Goal: Information Seeking & Learning: Learn about a topic

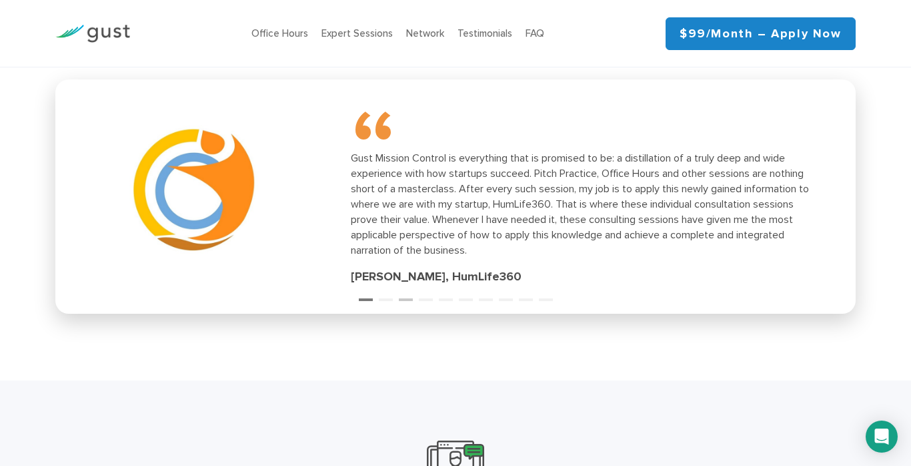
scroll to position [1886, 0]
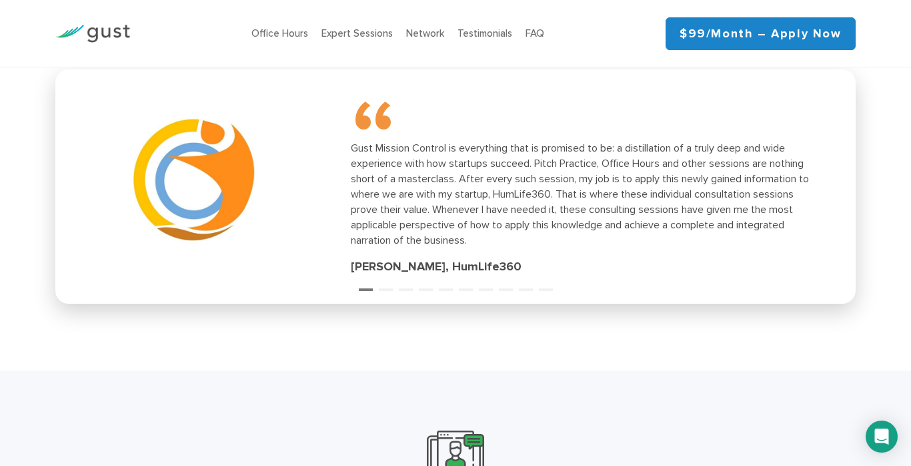
click at [397, 287] on ul "1 2 3 4 5 6 7 8 9 10" at bounding box center [455, 281] width 800 height 18
click at [390, 282] on button "2" at bounding box center [385, 283] width 13 height 13
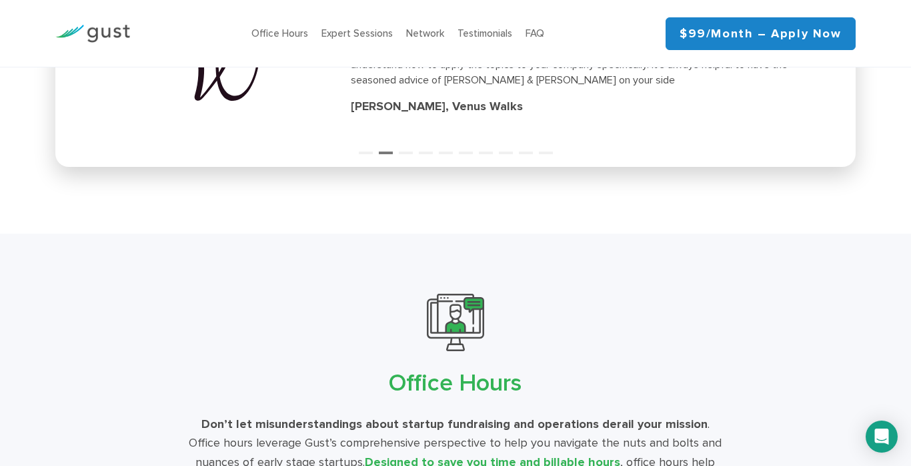
scroll to position [1901, 0]
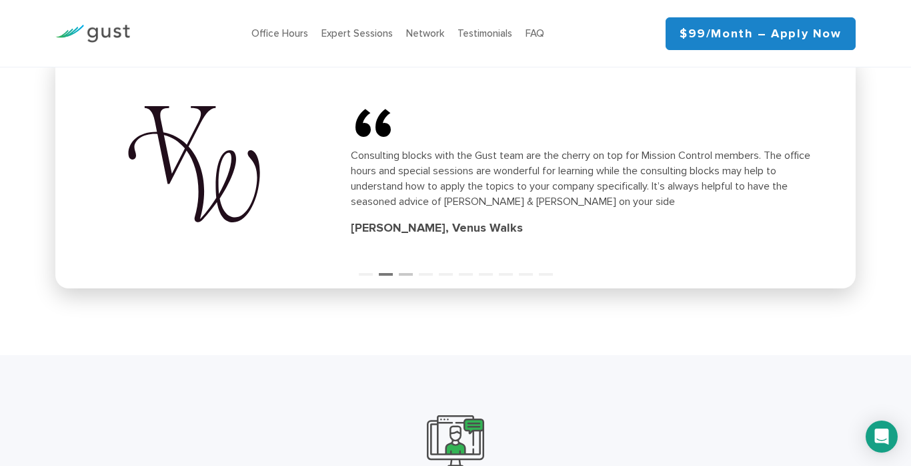
click at [406, 269] on button "3" at bounding box center [405, 267] width 13 height 13
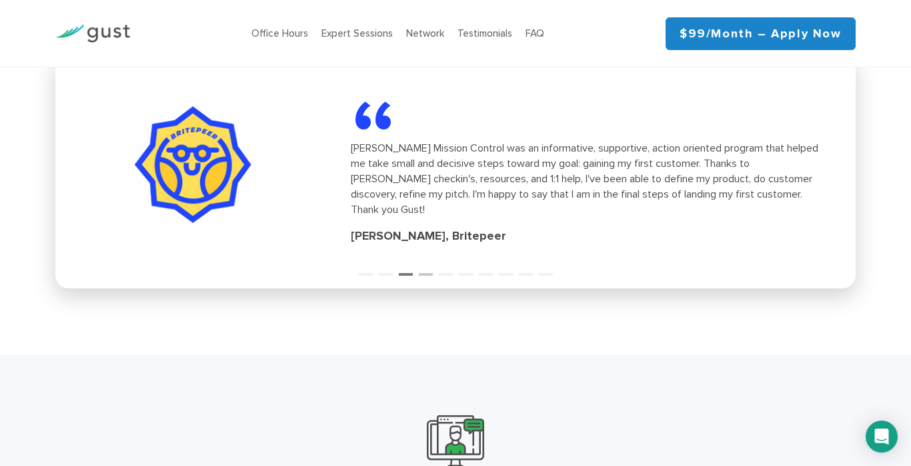
click at [424, 271] on button "4" at bounding box center [425, 267] width 13 height 13
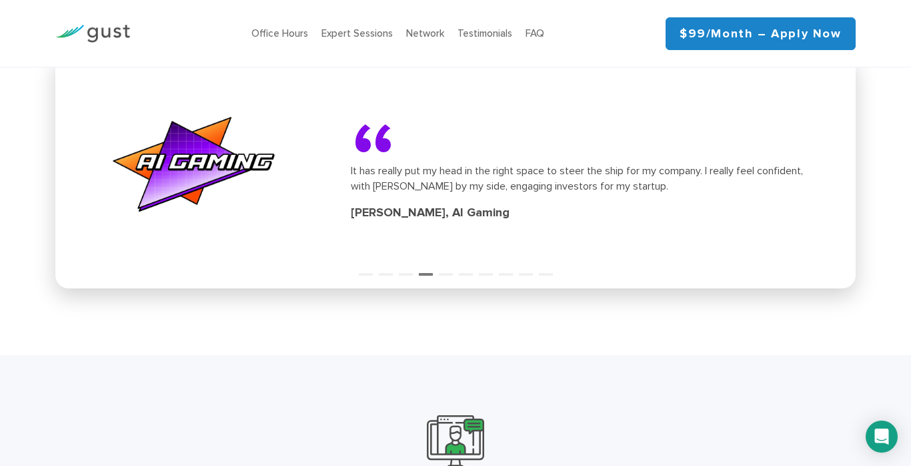
click at [450, 277] on div "“ It has really put my head in the right space to steer the ship for my company…" at bounding box center [455, 171] width 784 height 218
click at [447, 266] on button "5" at bounding box center [445, 267] width 13 height 13
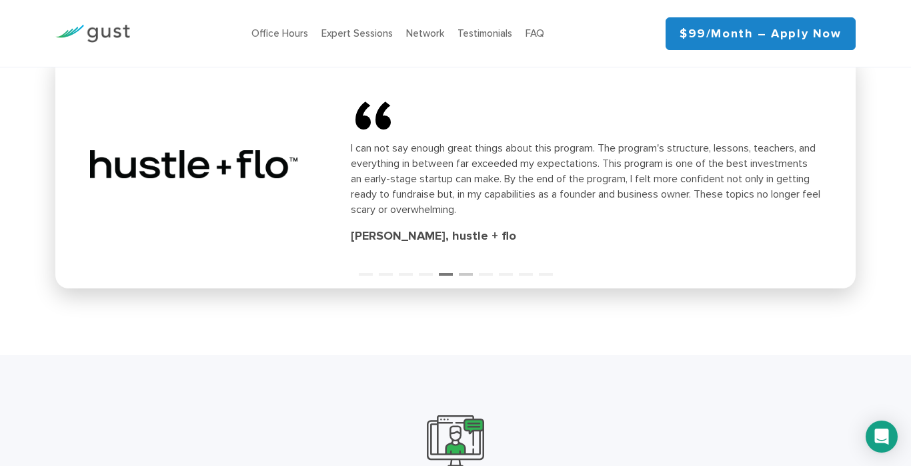
click at [462, 267] on button "6" at bounding box center [465, 267] width 13 height 13
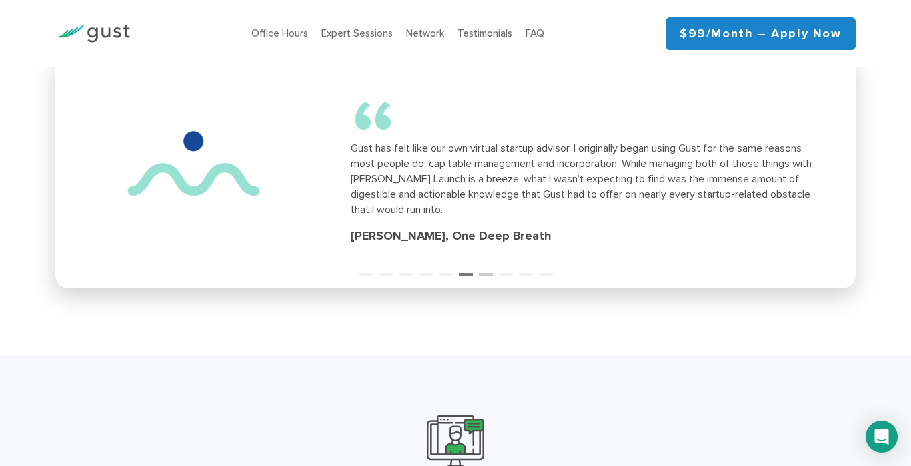
click at [483, 269] on button "7" at bounding box center [485, 267] width 13 height 13
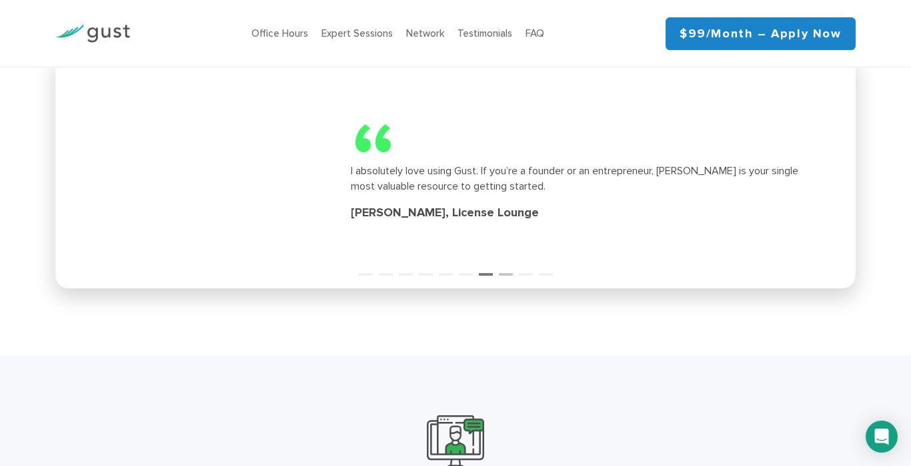
click at [508, 267] on button "8" at bounding box center [505, 267] width 13 height 13
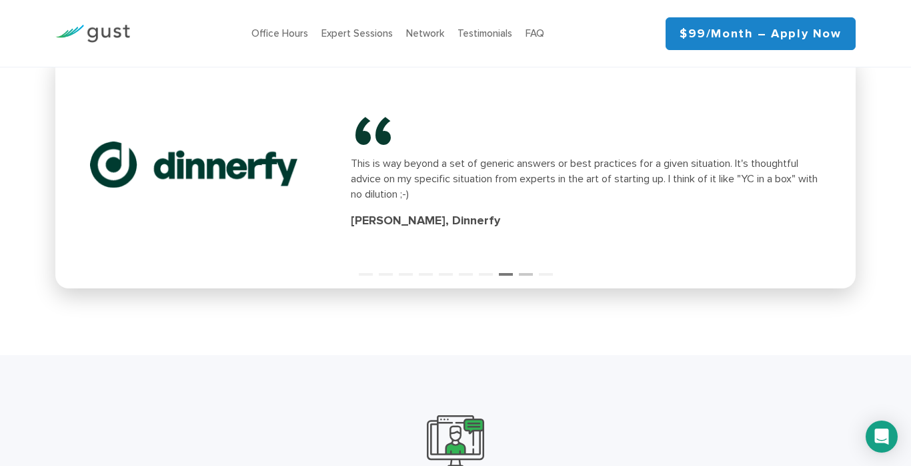
click at [524, 268] on button "9" at bounding box center [525, 267] width 13 height 13
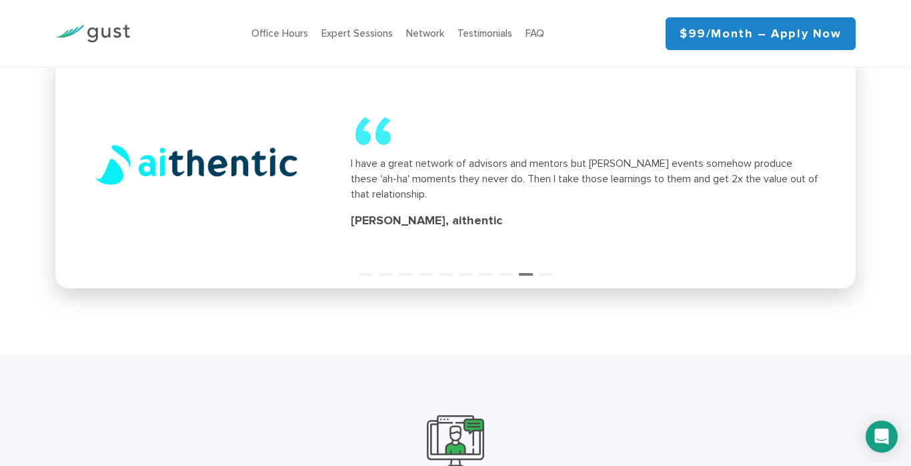
click at [386, 273] on div "“ I have a great network of advisors and mentors but [PERSON_NAME] events someh…" at bounding box center [455, 171] width 784 height 218
click at [384, 271] on button "2" at bounding box center [385, 267] width 13 height 13
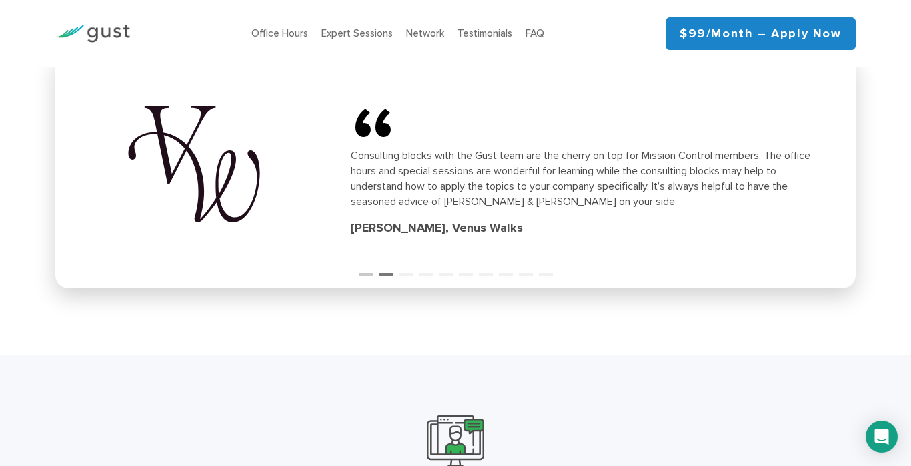
click at [367, 269] on button "1" at bounding box center [365, 267] width 13 height 13
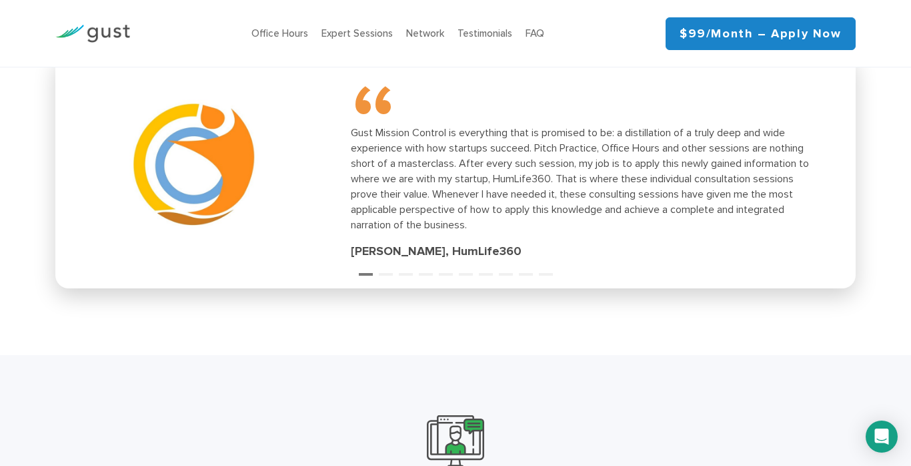
click at [394, 269] on ul "1 2 3 4 5 6 7 8 9 10" at bounding box center [455, 266] width 800 height 18
click at [389, 270] on button "2" at bounding box center [385, 267] width 13 height 13
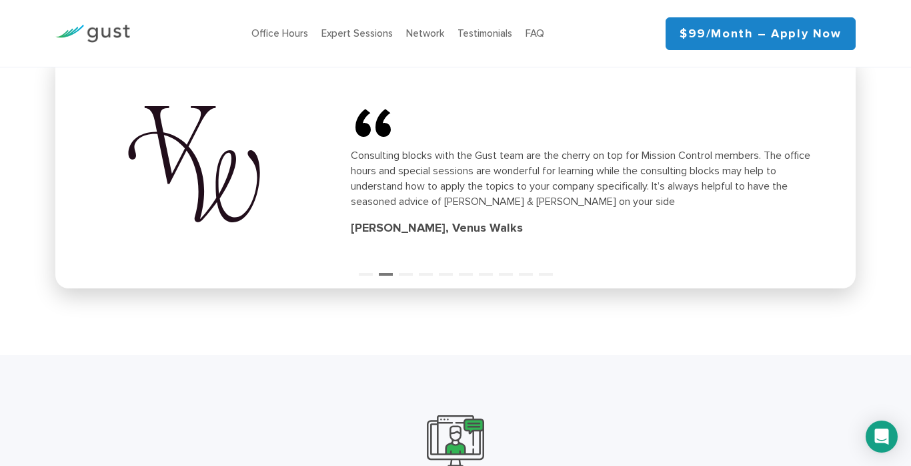
click at [424, 283] on div "“ Consulting blocks with the Gust team are the cherry on top for Mission Contro…" at bounding box center [455, 171] width 800 height 234
click at [429, 275] on div "“ Consulting blocks with the Gust team are the cherry on top for Mission Contro…" at bounding box center [455, 171] width 784 height 218
click at [426, 271] on button "4" at bounding box center [425, 267] width 13 height 13
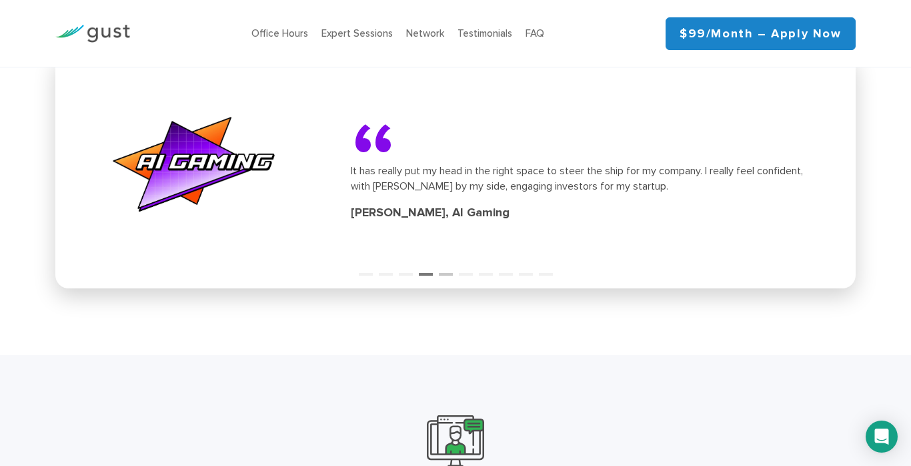
click at [449, 271] on button "5" at bounding box center [445, 267] width 13 height 13
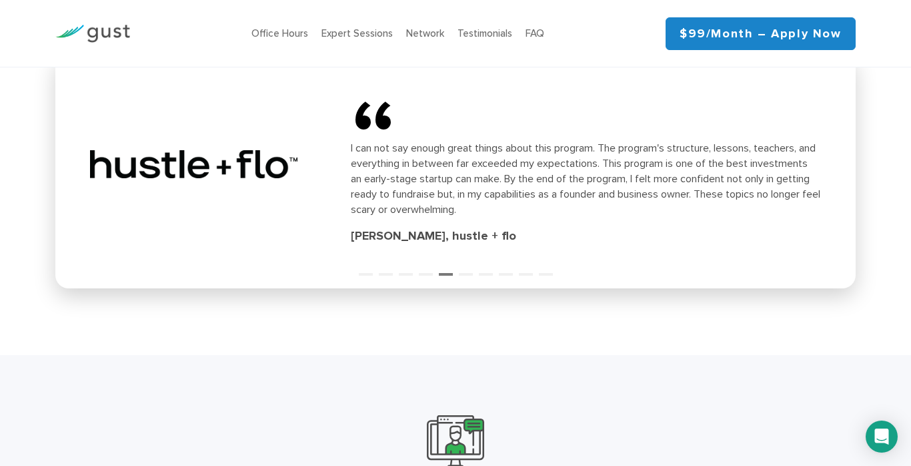
click at [476, 271] on ul "1 2 3 4 5 6 7 8 9 10" at bounding box center [455, 266] width 800 height 18
click at [469, 265] on button "6" at bounding box center [465, 267] width 13 height 13
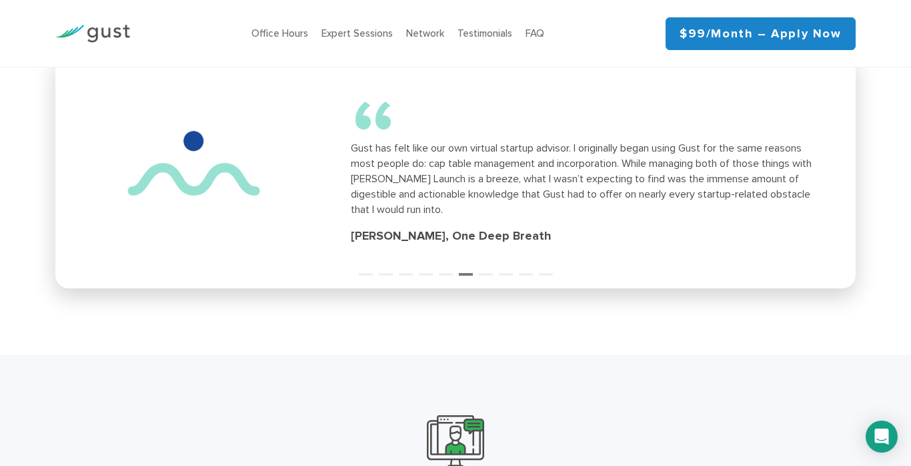
click at [731, 45] on link "$99/month – Apply Now" at bounding box center [761, 33] width 190 height 33
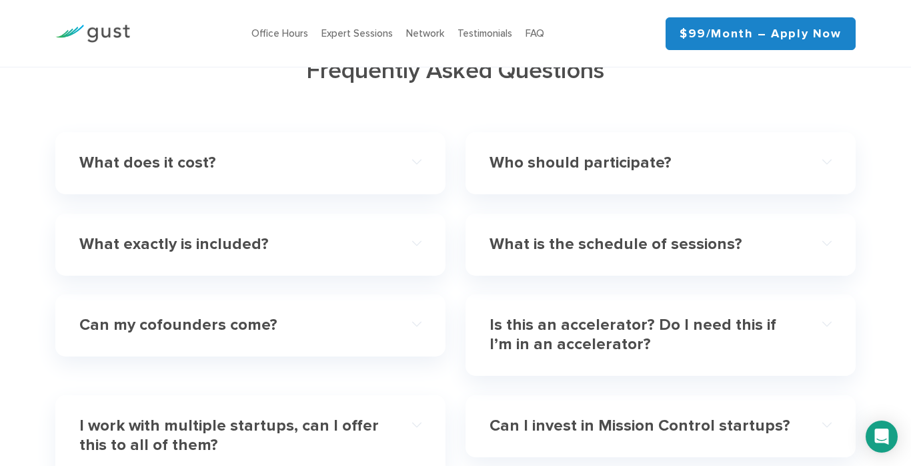
scroll to position [3825, 0]
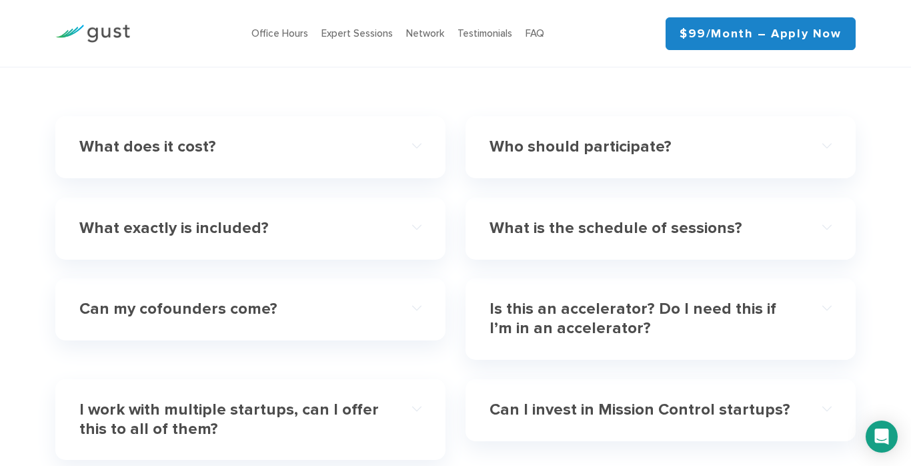
click at [560, 300] on h4 "Is this an accelerator? Do I need this if I’m in an accelerator?" at bounding box center [644, 319] width 308 height 39
